Goal: Task Accomplishment & Management: Use online tool/utility

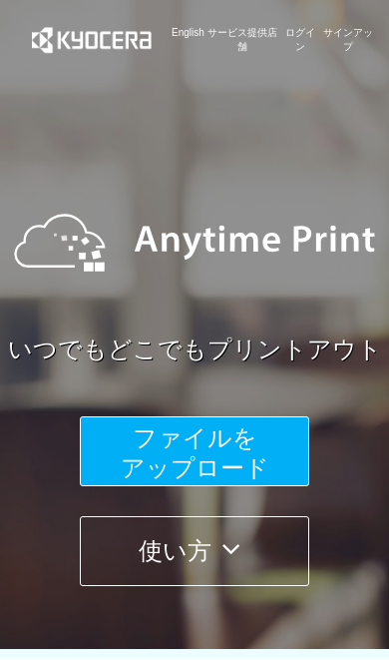
click at [257, 455] on span "ファイルを ​​アップロード" at bounding box center [195, 452] width 149 height 57
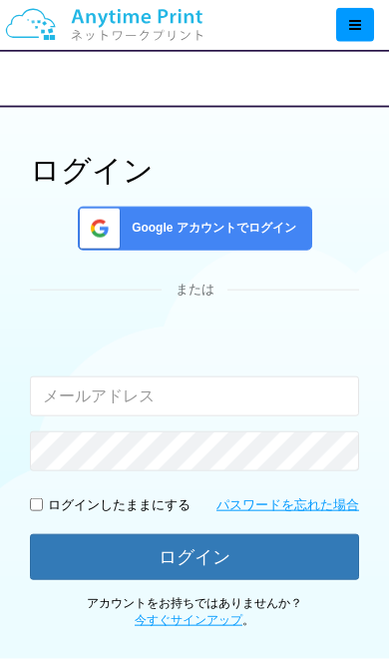
scroll to position [84, 0]
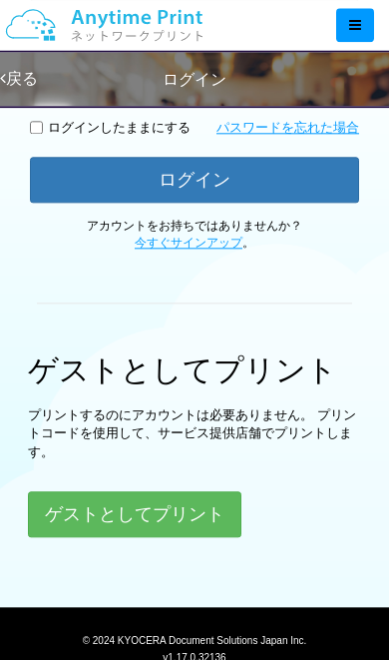
click at [194, 510] on button "ゲストとしてプリント" at bounding box center [135, 514] width 214 height 46
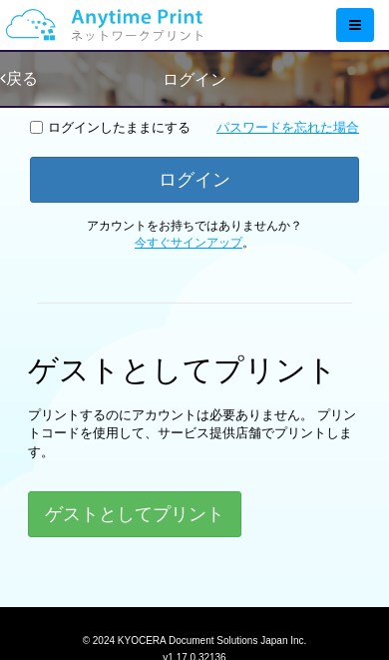
click at [66, 509] on button "ゲストとしてプリント" at bounding box center [135, 514] width 214 height 46
click at [68, 511] on button "ゲストとしてプリント" at bounding box center [135, 514] width 214 height 46
click at [57, 513] on button "ゲストとしてプリント" at bounding box center [135, 514] width 214 height 46
click at [63, 519] on button "ゲストとしてプリント" at bounding box center [135, 514] width 214 height 46
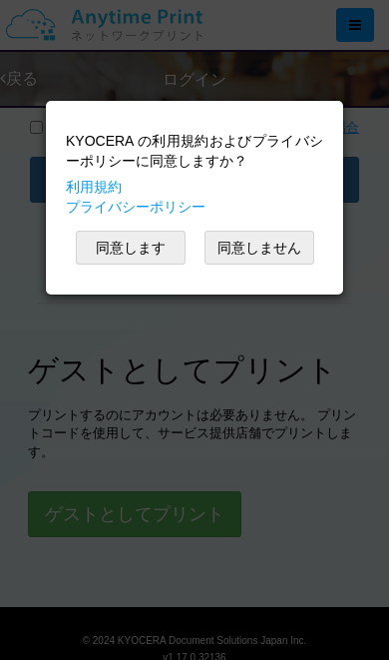
click at [70, 516] on div "KYOCERA の利用規約およびプライバシーポリシーに同意しますか？ 利用規約 プライバシーポリシー 同意します 同意しません" at bounding box center [194, 330] width 389 height 660
click at [87, 248] on button "同意します" at bounding box center [131, 248] width 110 height 34
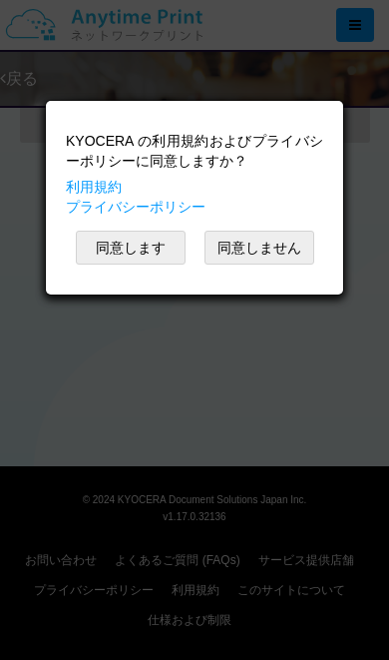
scroll to position [5, 0]
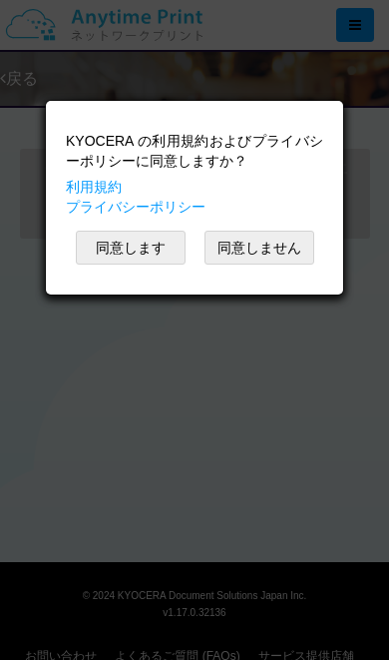
click at [112, 241] on button "同意します" at bounding box center [131, 248] width 110 height 34
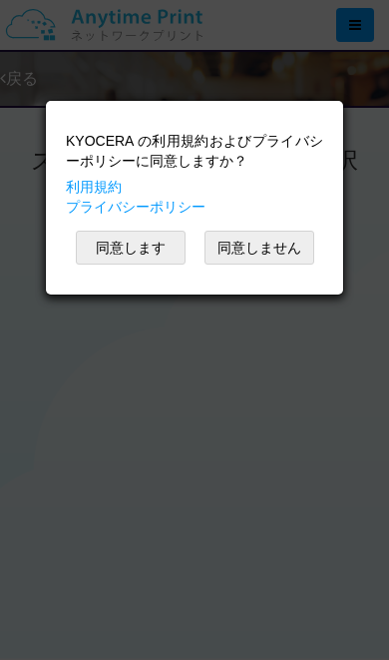
click at [105, 251] on button "同意します" at bounding box center [131, 248] width 110 height 34
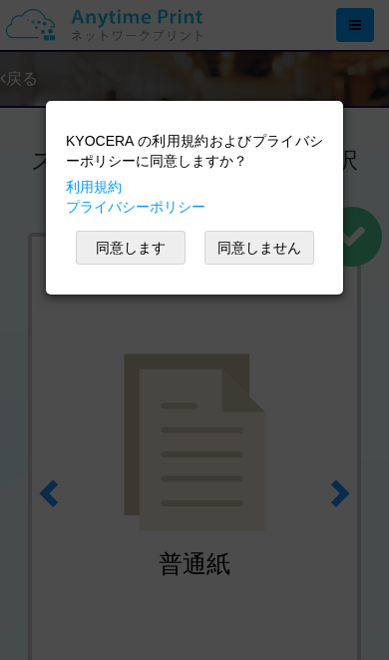
click at [111, 250] on button "同意します" at bounding box center [131, 248] width 110 height 34
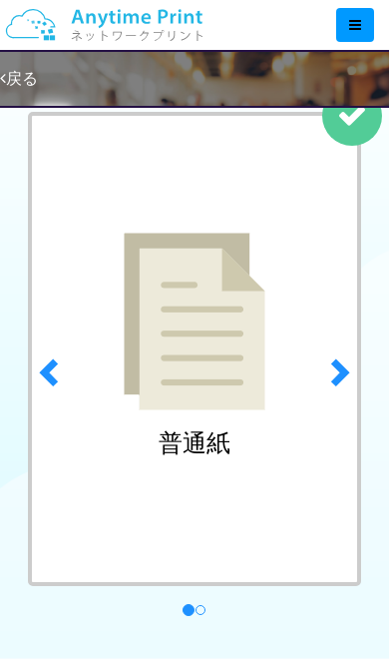
scroll to position [104, 0]
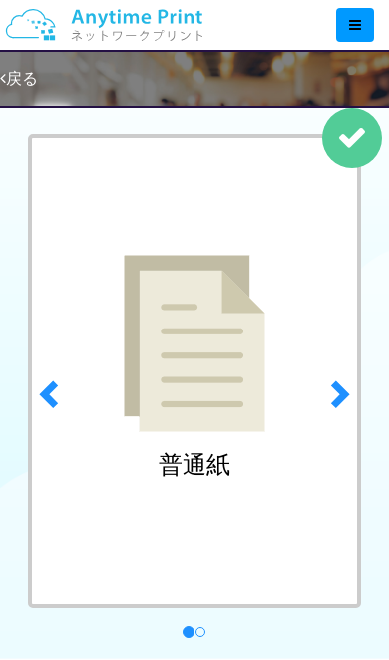
click at [344, 401] on span at bounding box center [338, 393] width 30 height 30
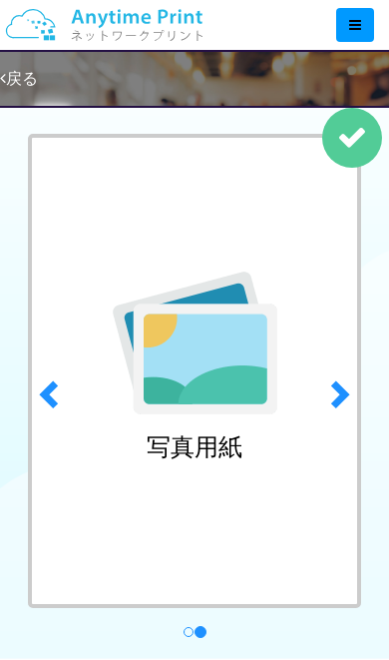
click at [39, 395] on span at bounding box center [51, 393] width 30 height 30
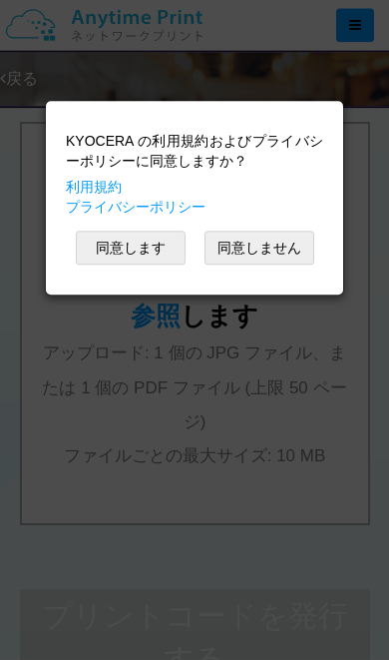
scroll to position [774, 0]
click at [105, 240] on button "同意します" at bounding box center [131, 248] width 110 height 34
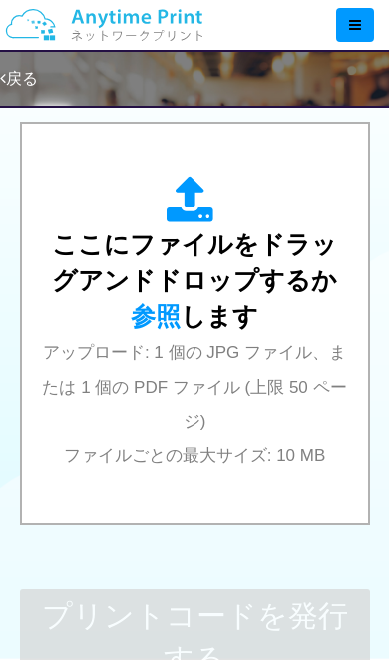
click at [177, 210] on icon at bounding box center [195, 201] width 56 height 50
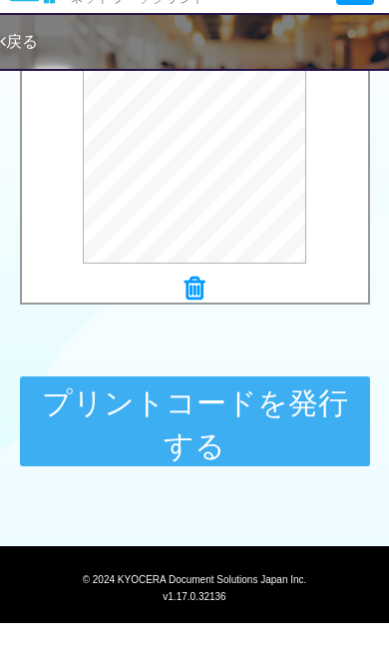
scroll to position [949, 0]
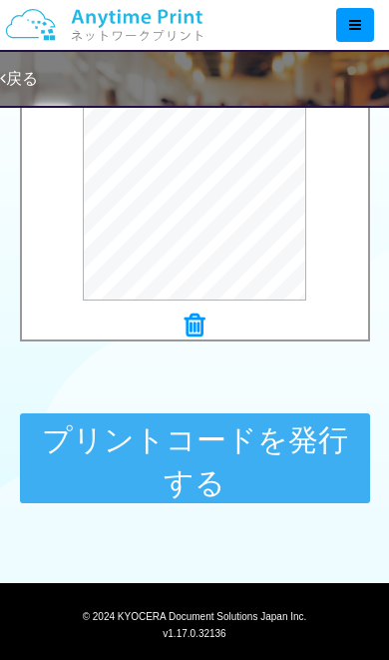
click at [297, 449] on button "プリントコードを発行する" at bounding box center [195, 458] width 350 height 90
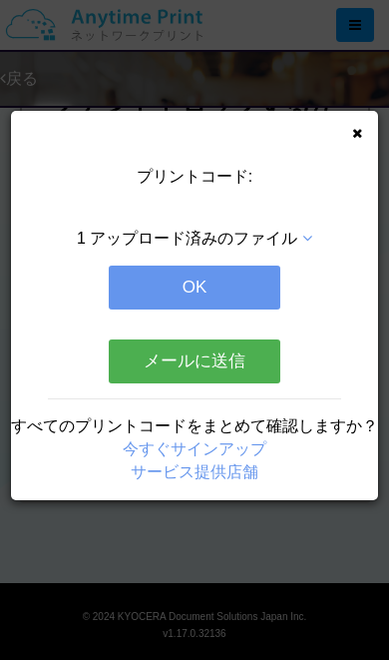
scroll to position [33, 0]
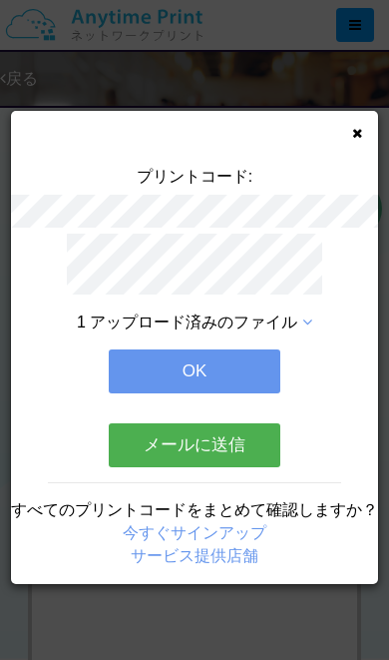
click at [238, 378] on button "OK" at bounding box center [195, 371] width 172 height 44
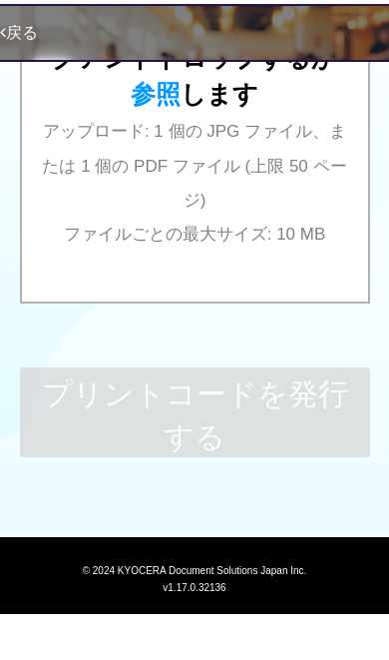
scroll to position [949, 0]
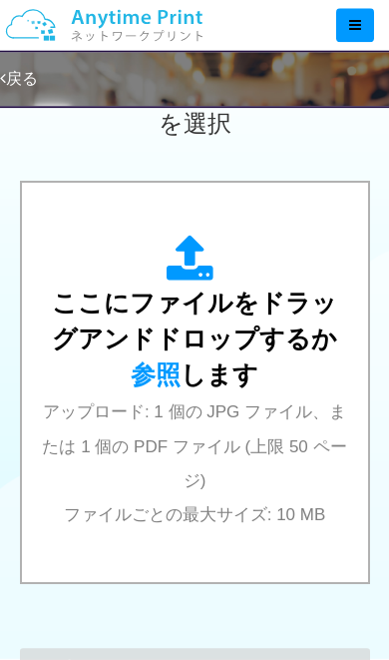
click at [249, 308] on span "ここにファイルをドラッグアンドドロップするか 参照 します" at bounding box center [195, 338] width 286 height 99
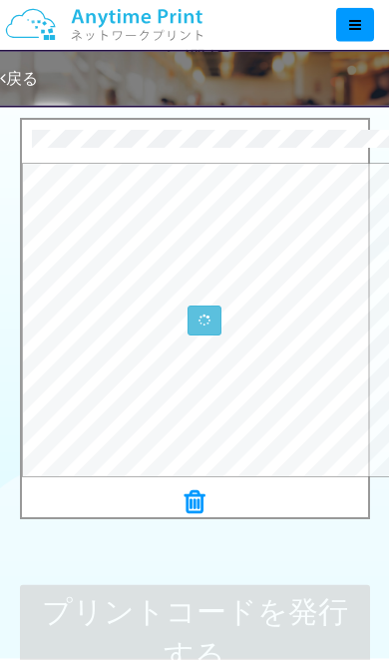
scroll to position [778, 0]
click at [183, 503] on div at bounding box center [195, 503] width 346 height 28
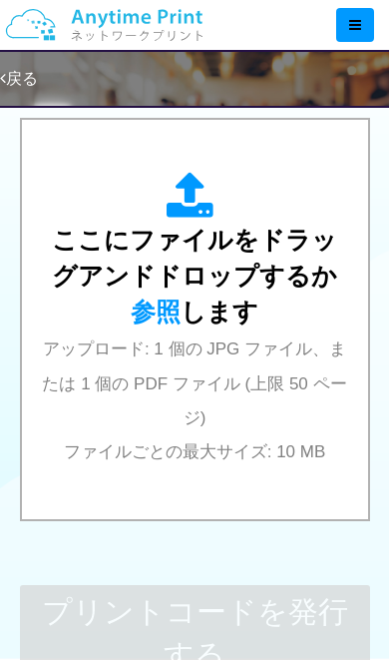
click at [132, 166] on div "ここにファイルをドラッグアンドドロップするか 参照 します アップロード: 1 個の JPG ファイル、または 1 個の PDF ファイル (上限 50 ペー…" at bounding box center [195, 319] width 307 height 359
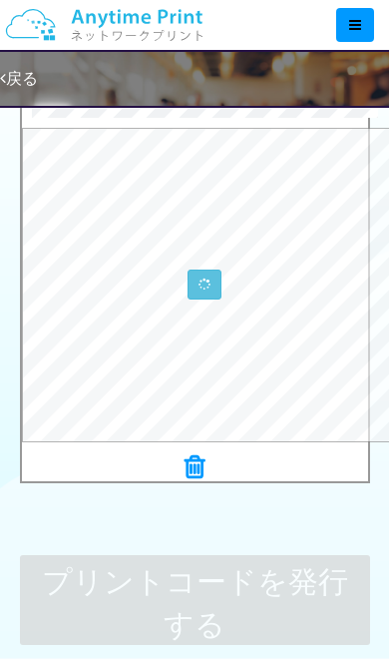
scroll to position [811, 0]
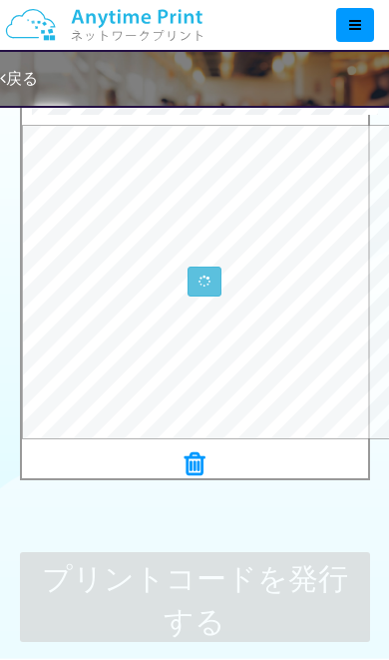
click at [21, 29] on img at bounding box center [104, 25] width 213 height 70
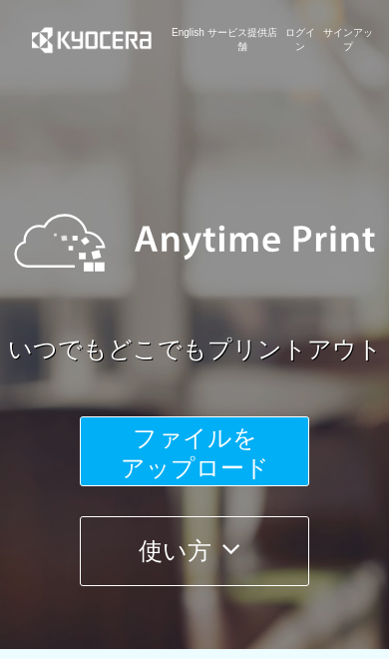
click at [149, 435] on span "ファイルを ​​アップロード" at bounding box center [195, 452] width 149 height 57
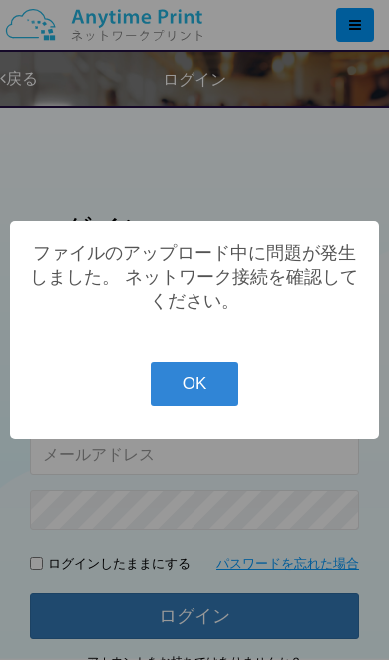
click at [204, 406] on button "OK" at bounding box center [195, 384] width 89 height 44
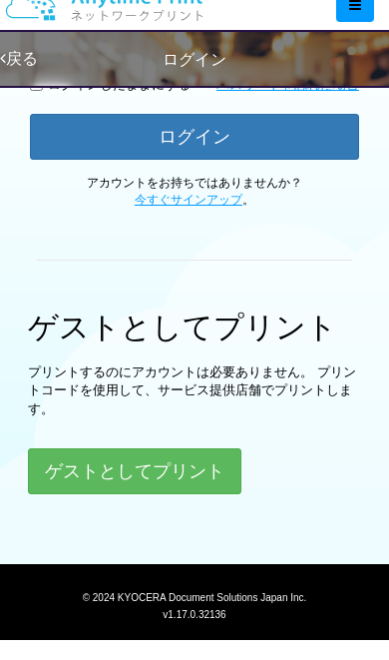
scroll to position [457, 0]
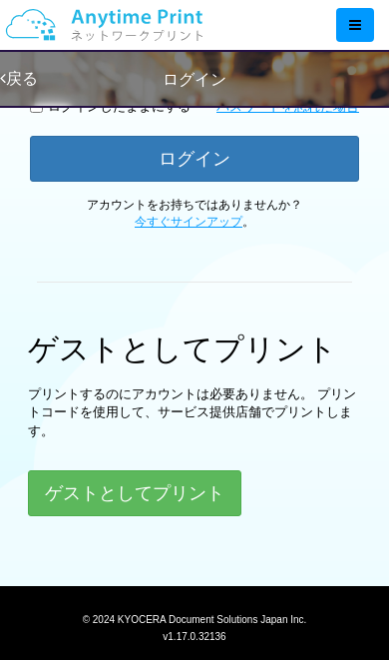
click at [184, 489] on button "ゲストとしてプリント" at bounding box center [135, 493] width 214 height 46
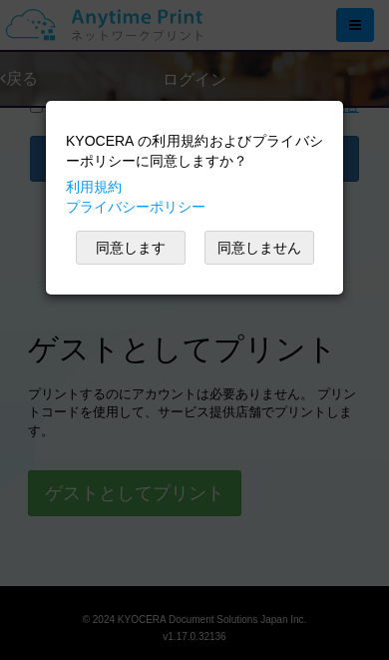
click at [138, 264] on button "同意します" at bounding box center [131, 248] width 110 height 34
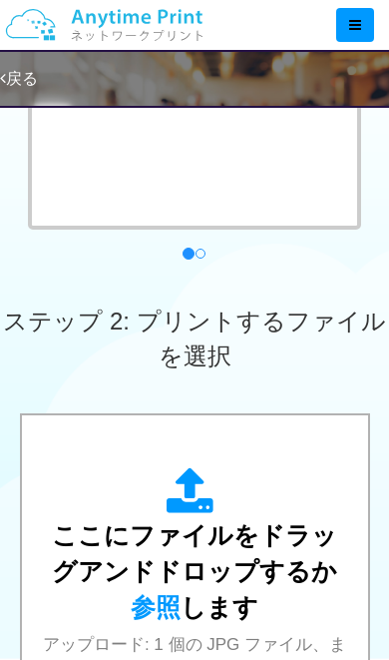
scroll to position [490, 0]
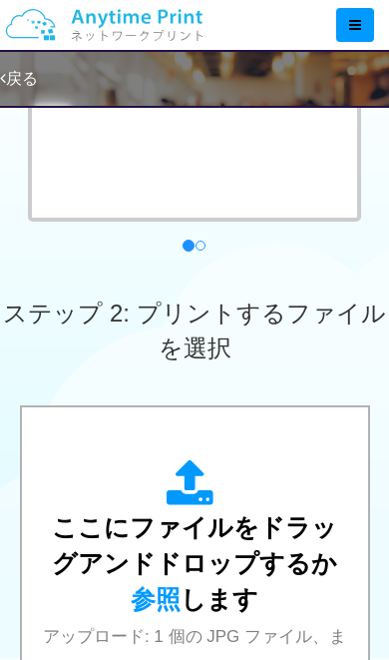
click at [99, 369] on div "ステップ 2: プリントするファイルを選択" at bounding box center [194, 331] width 389 height 149
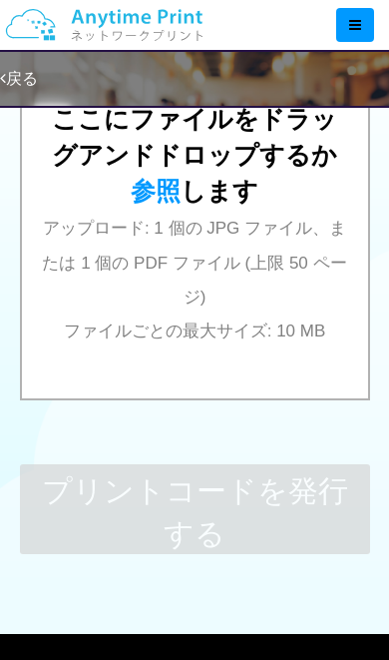
scroll to position [888, 0]
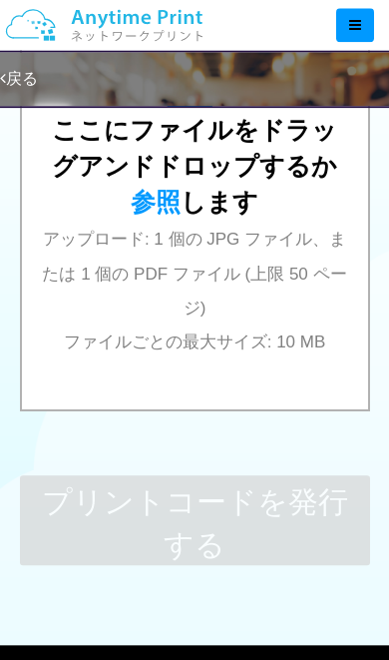
click at [240, 283] on div "ここにファイルをドラッグアンドドロップするか 参照 します アップロード: 1 個の JPG ファイル、または 1 個の PDF ファイル (上限 50 ペー…" at bounding box center [195, 210] width 307 height 296
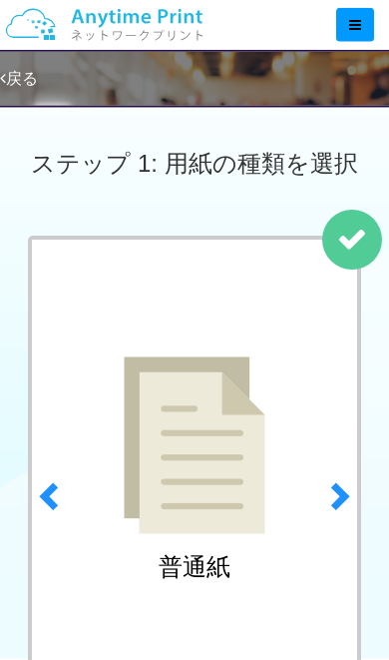
scroll to position [0, 0]
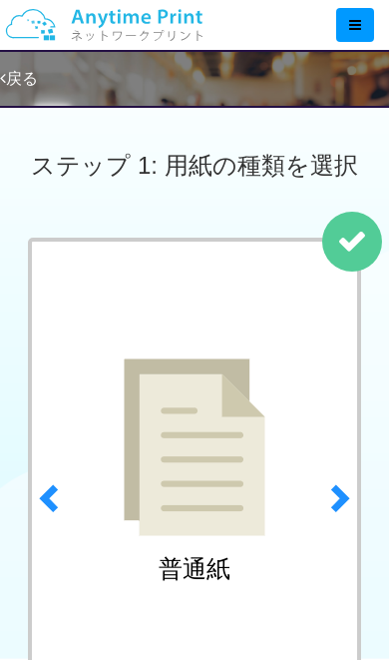
click at [374, 15] on div at bounding box center [200, 25] width 377 height 50
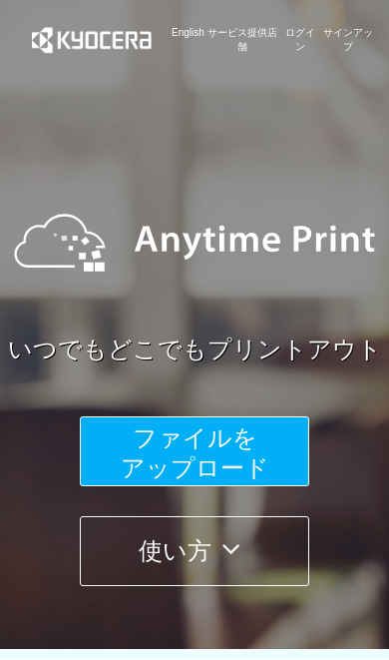
click at [276, 444] on button "ファイルを ​​アップロード" at bounding box center [195, 451] width 230 height 70
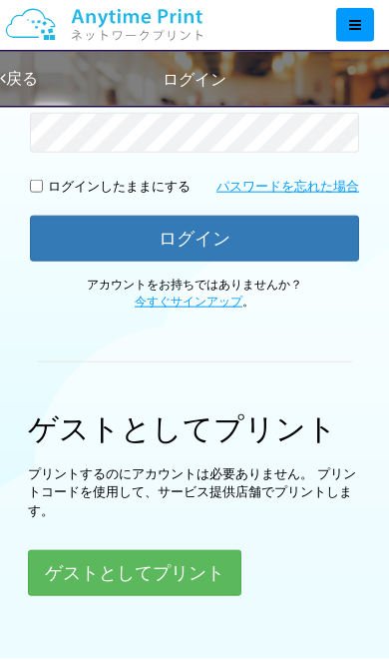
scroll to position [378, 0]
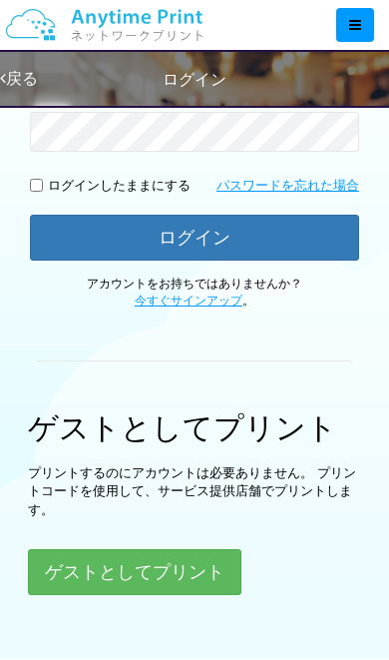
click at [195, 570] on button "ゲストとしてプリント" at bounding box center [135, 572] width 214 height 46
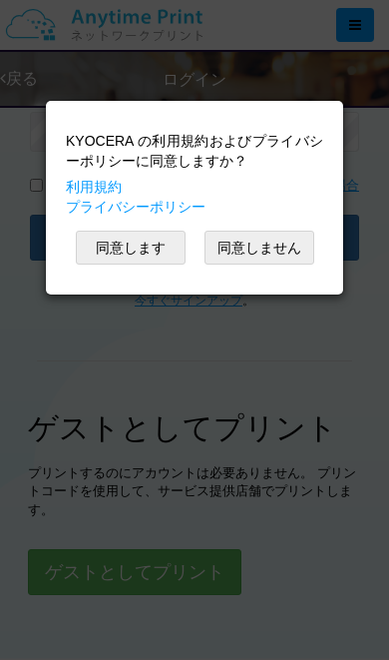
click at [141, 241] on button "同意します" at bounding box center [131, 248] width 110 height 34
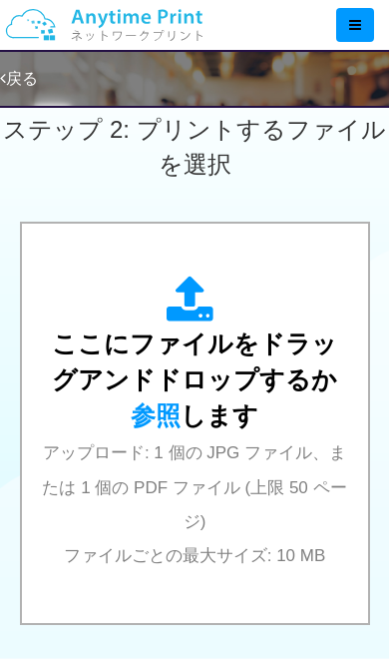
scroll to position [695, 0]
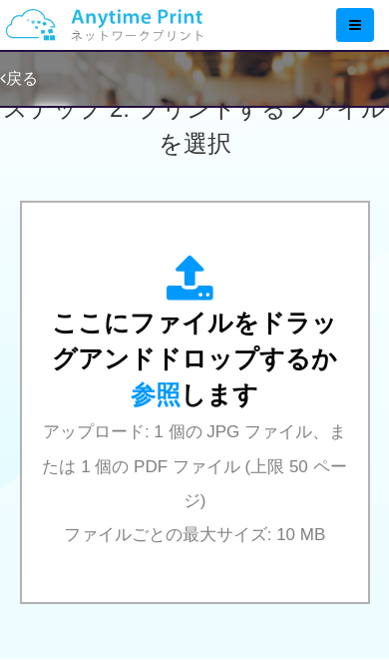
click at [307, 376] on div "ここにファイルをドラッグアンドドロップするか 参照 します アップロード: 1 個の JPG ファイル、または 1 個の PDF ファイル (上限 50 ペー…" at bounding box center [195, 403] width 307 height 296
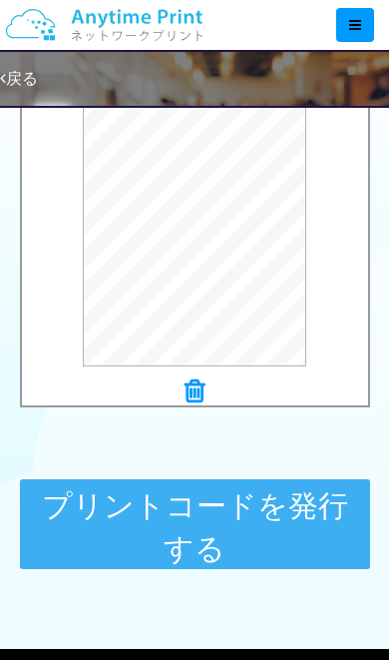
scroll to position [886, 0]
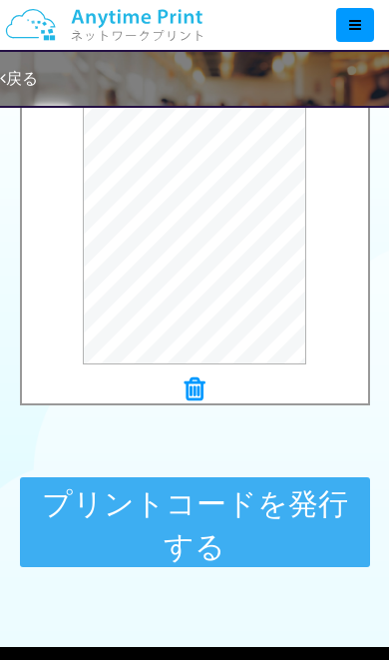
click at [260, 515] on button "プリントコードを発行する" at bounding box center [195, 522] width 350 height 90
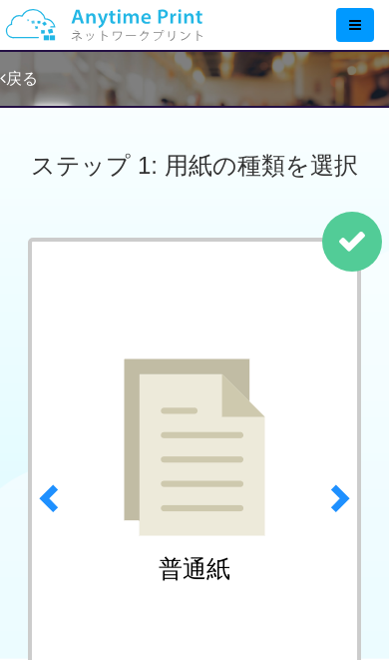
scroll to position [33, 0]
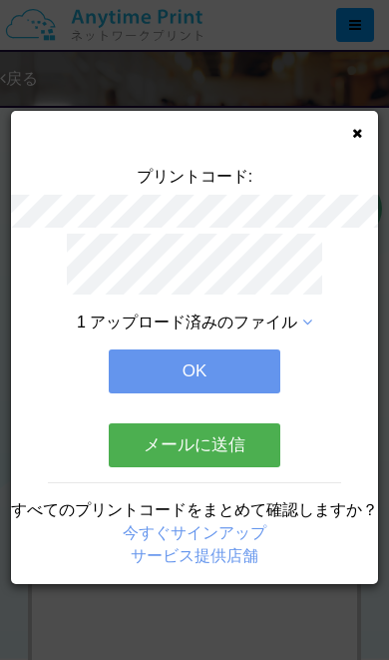
click at [259, 441] on button "メールに送信" at bounding box center [195, 445] width 172 height 44
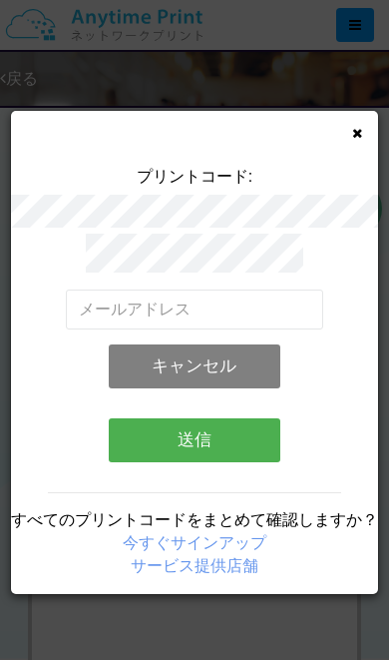
click at [252, 362] on button "キャンセル" at bounding box center [195, 366] width 172 height 44
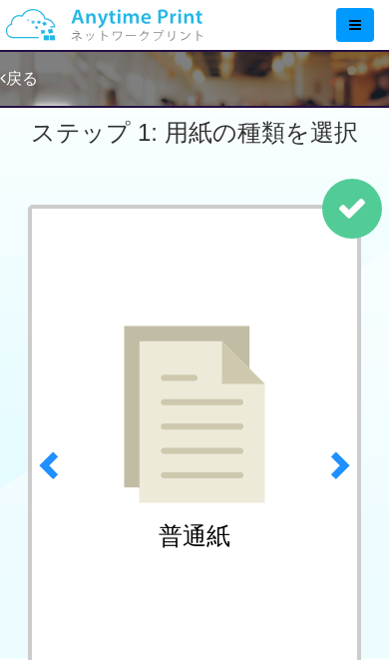
click at [349, 199] on icon at bounding box center [352, 209] width 30 height 30
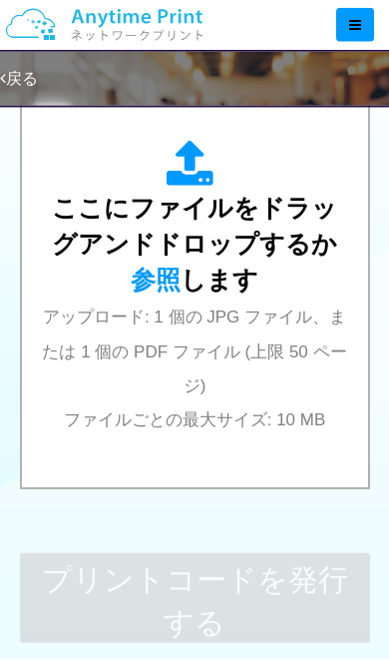
scroll to position [807, 0]
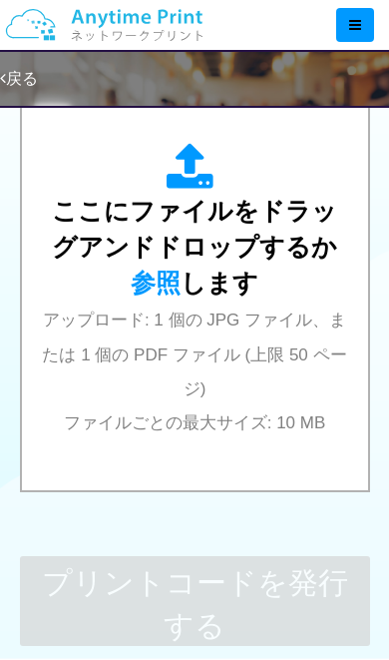
click at [265, 236] on span "ここにファイルをドラッグアンドドロップするか 参照 します" at bounding box center [195, 246] width 286 height 99
click at [103, 414] on span "アップロード: 1 個の JPG ファイル、または 1 個の PDF ファイル (上限 50 ページ) ファイルごとの最大サイズ: 10 MB" at bounding box center [194, 372] width 305 height 122
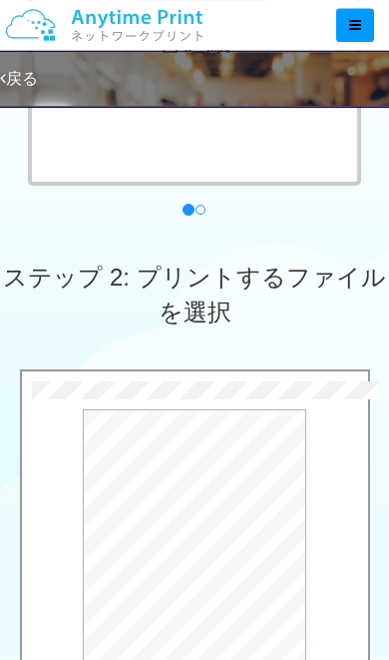
scroll to position [500, 0]
